Goal: Find specific page/section: Find specific page/section

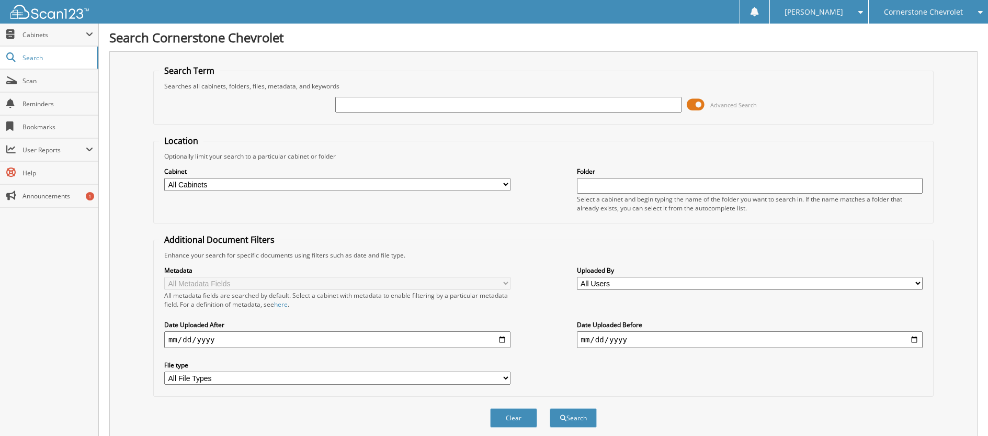
click at [464, 105] on input "text" at bounding box center [508, 105] width 346 height 16
type input "a5048"
click at [550, 408] on button "Search" at bounding box center [573, 417] width 47 height 19
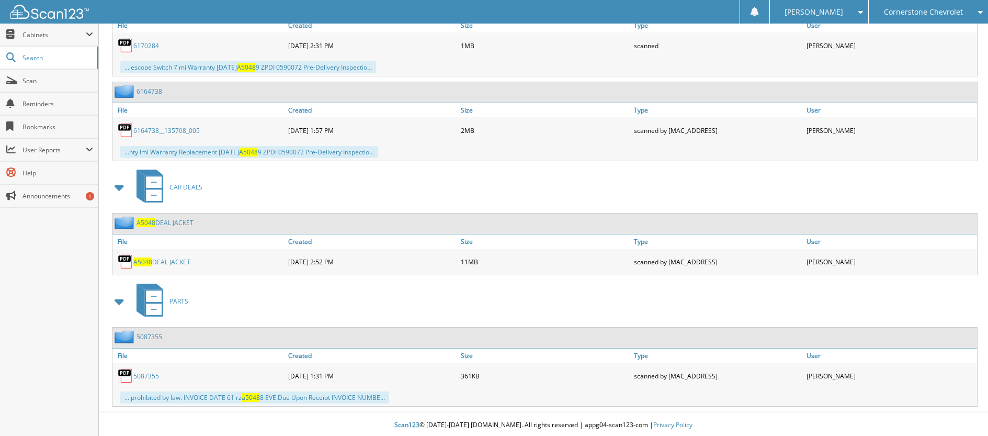
scroll to position [628, 0]
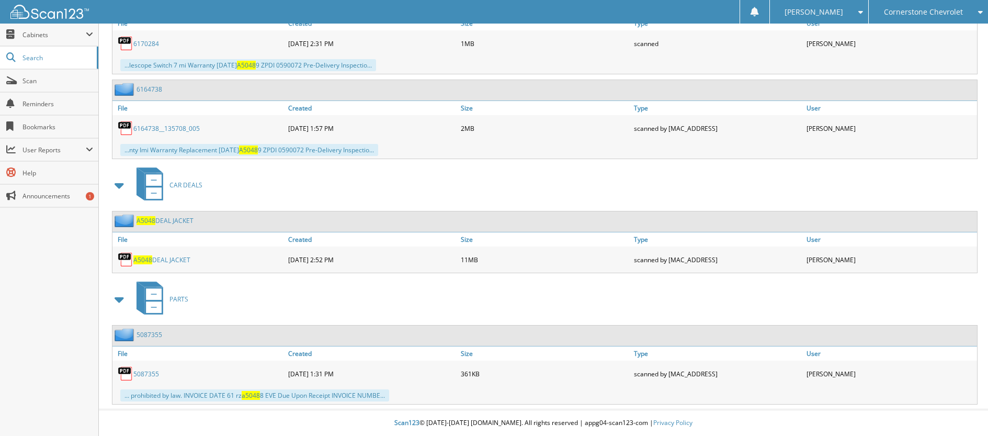
click at [169, 259] on link "A5048 DEAL JACKET" at bounding box center [161, 259] width 57 height 9
